Goal: Navigation & Orientation: Find specific page/section

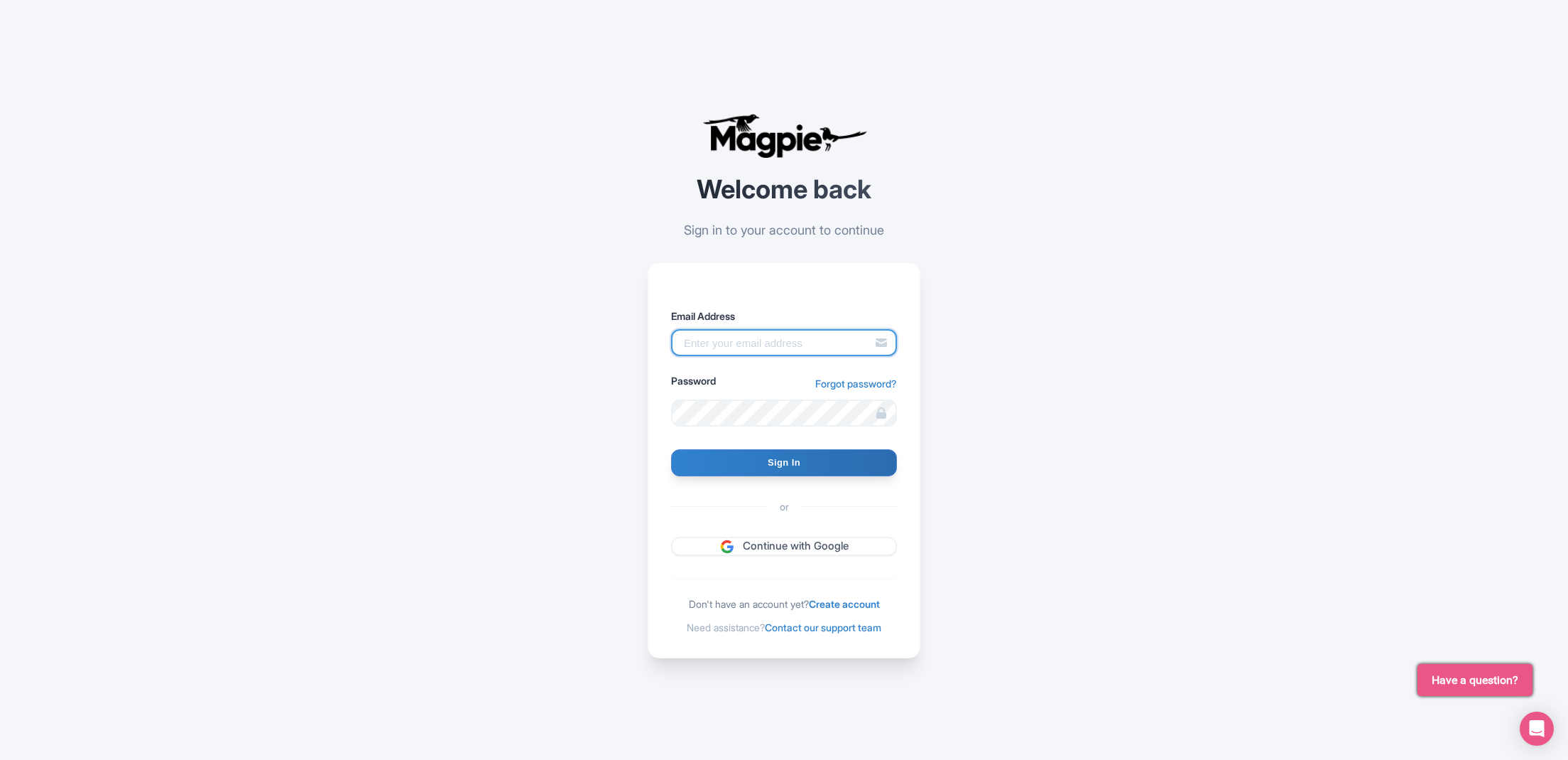
click at [820, 335] on input "Email Address" at bounding box center [784, 342] width 226 height 27
type input "[EMAIL_ADDRESS][DOMAIN_NAME]"
click at [811, 465] on input "Sign In" at bounding box center [784, 462] width 226 height 27
type input "Signing in..."
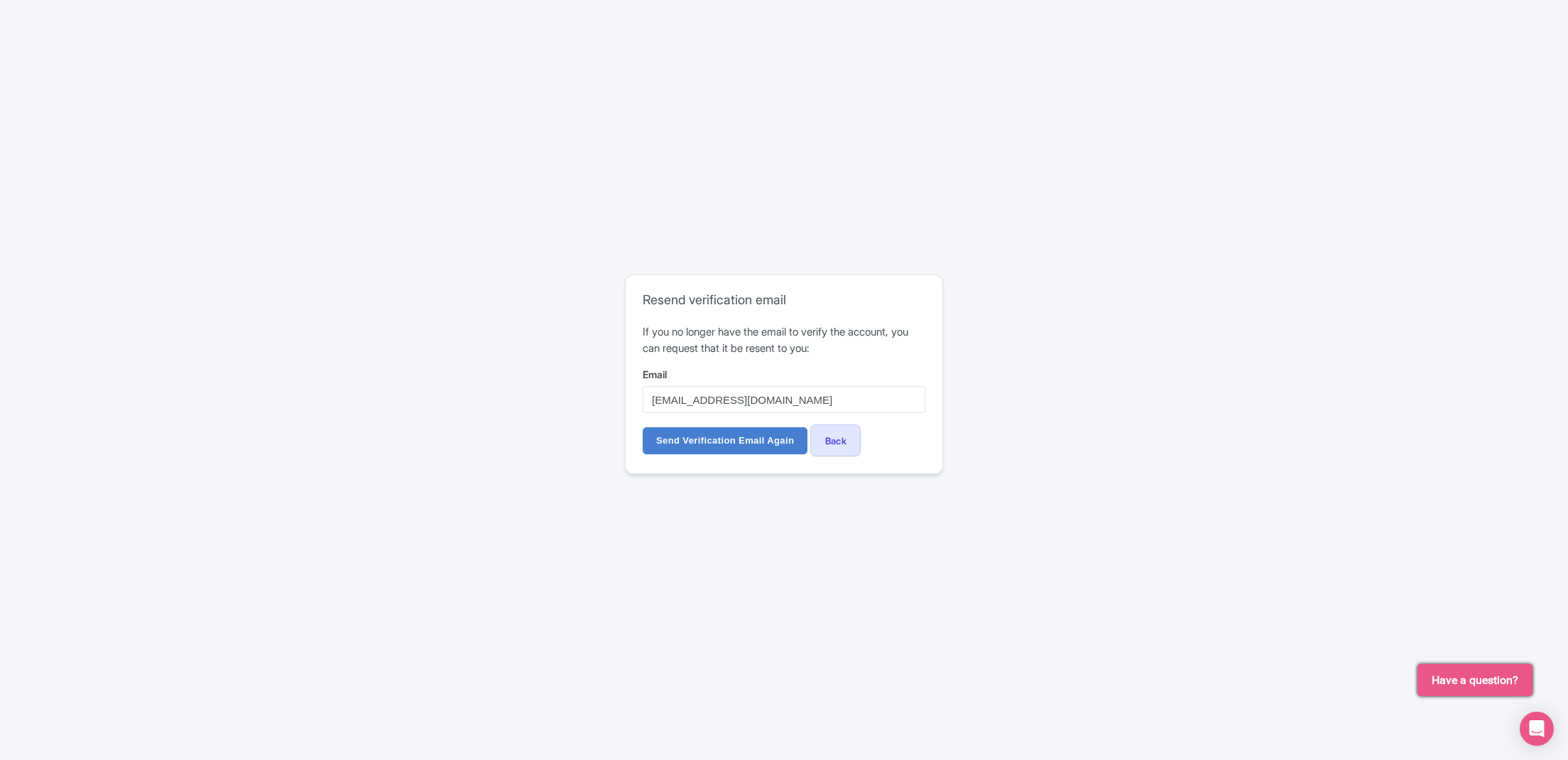
click at [852, 437] on link "Back" at bounding box center [835, 440] width 51 height 32
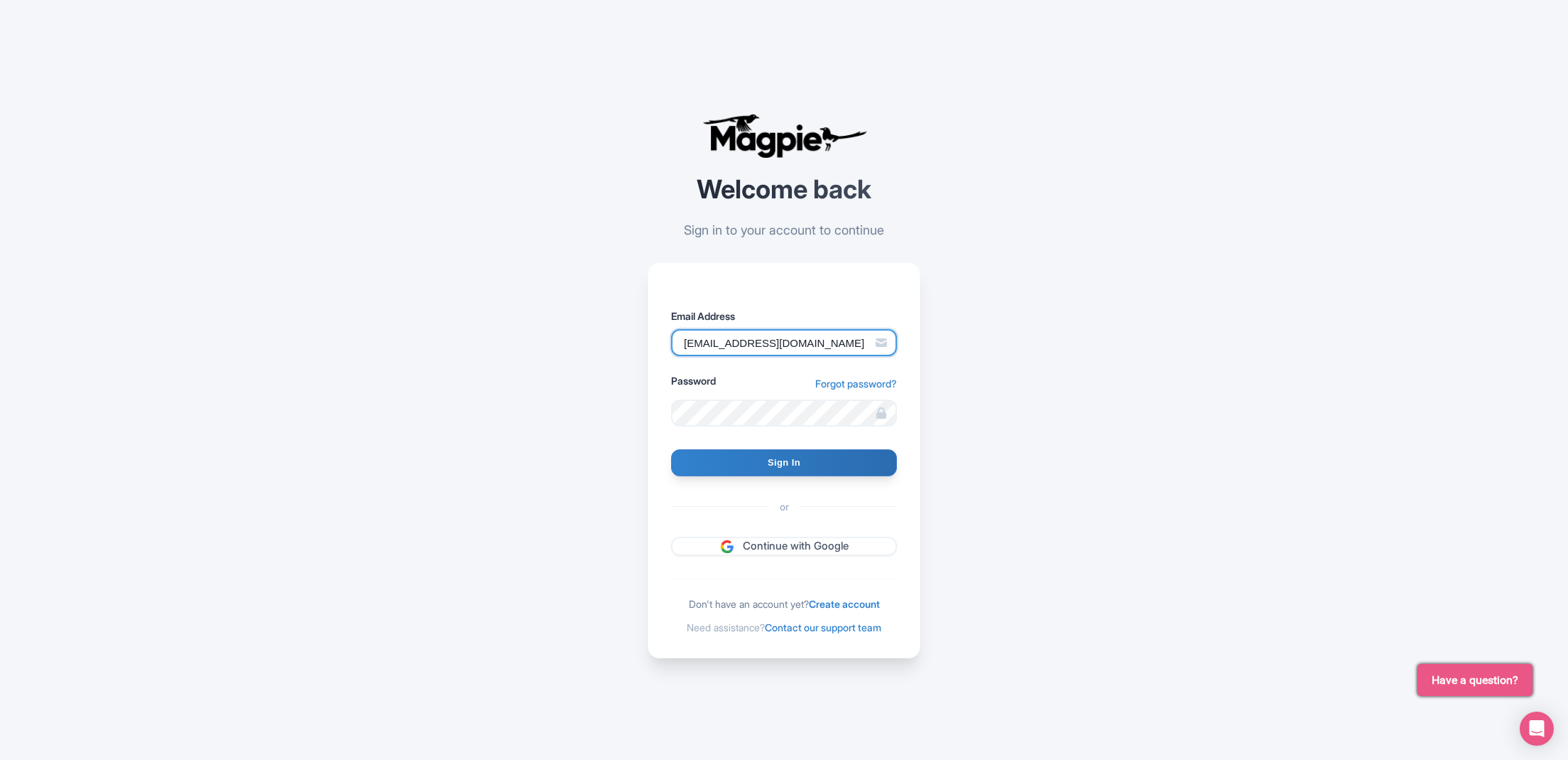
type input "[EMAIL_ADDRESS][DOMAIN_NAME]"
click at [744, 453] on input "Sign In" at bounding box center [784, 462] width 226 height 27
type input "Signing in..."
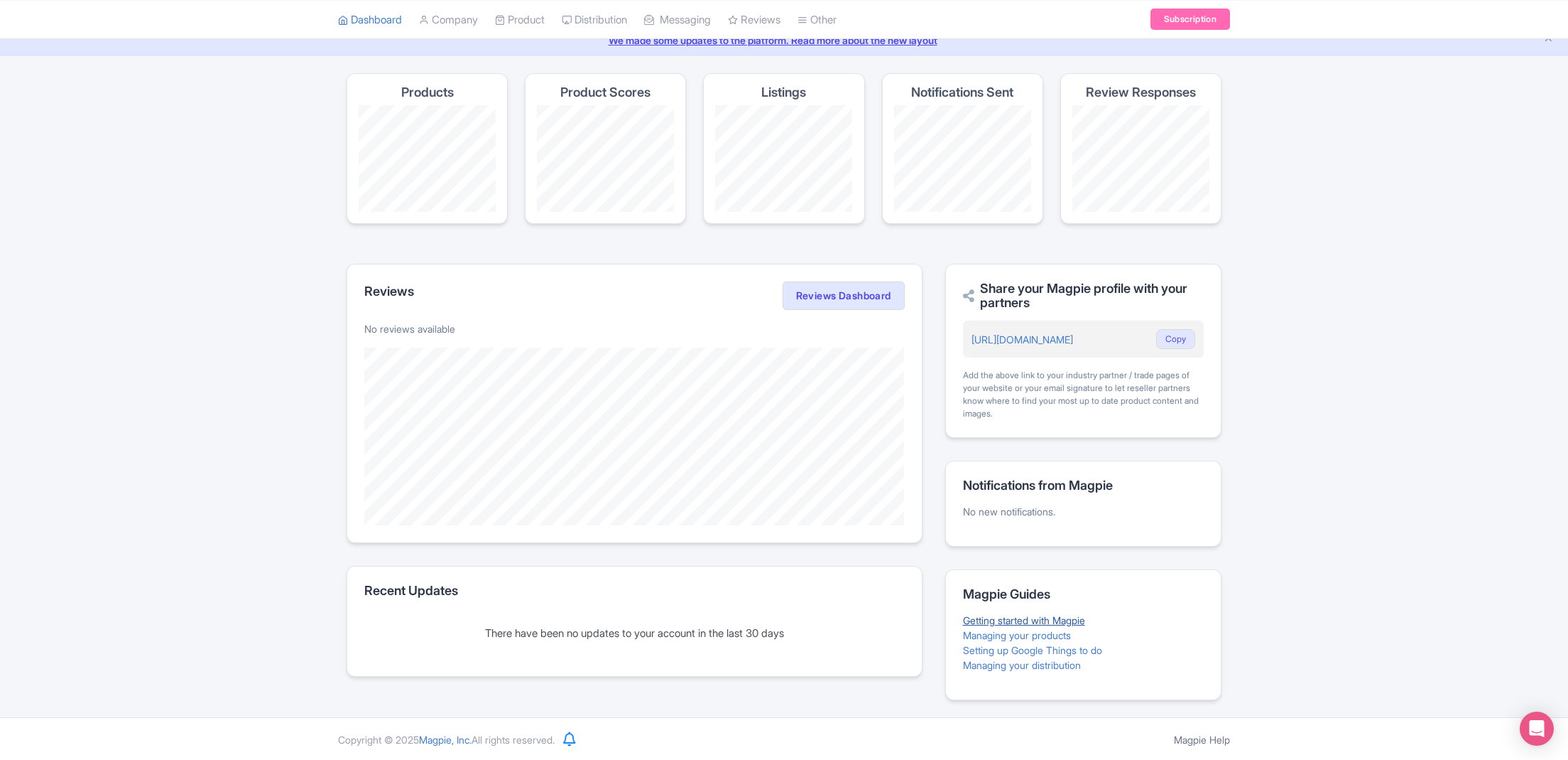
scroll to position [61, 0]
click at [1077, 645] on link "Setting up Google Things to do" at bounding box center [1032, 649] width 140 height 12
